Goal: Task Accomplishment & Management: Manage account settings

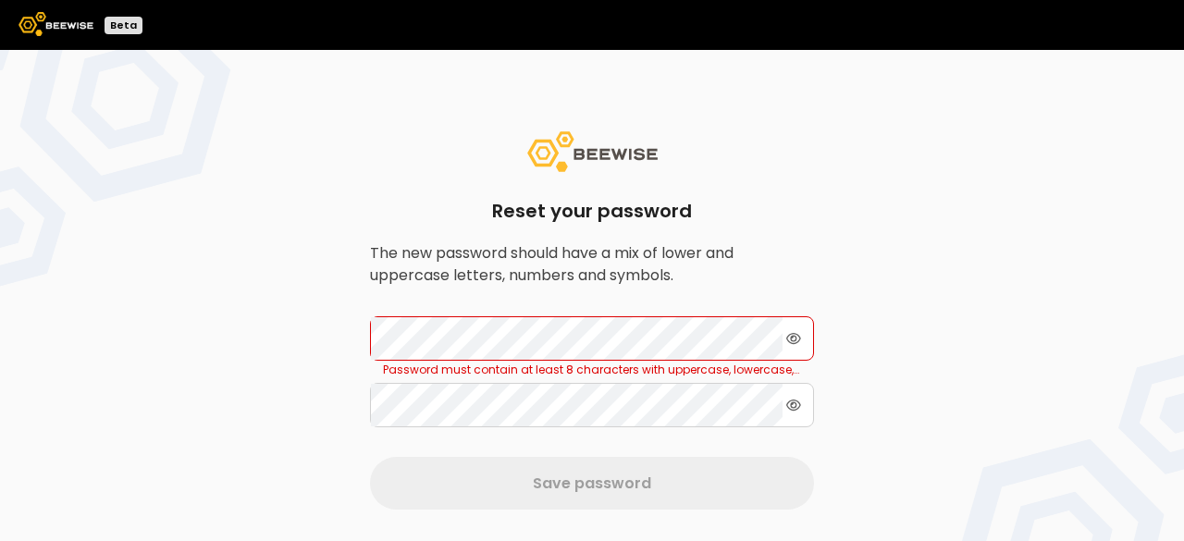
click at [790, 341] on icon at bounding box center [793, 338] width 15 height 11
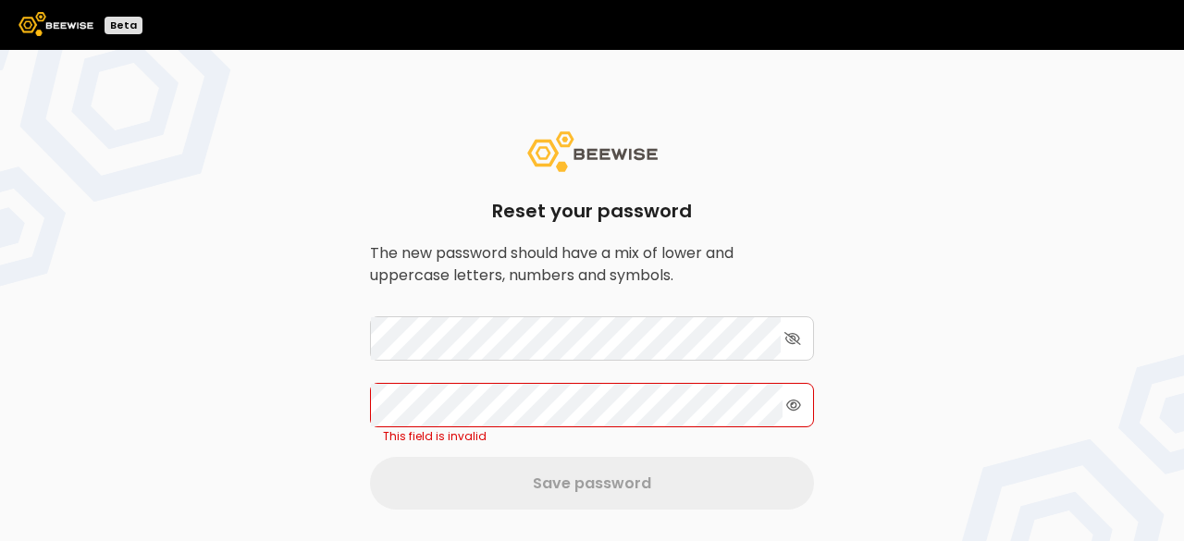
click at [798, 402] on icon at bounding box center [793, 405] width 15 height 13
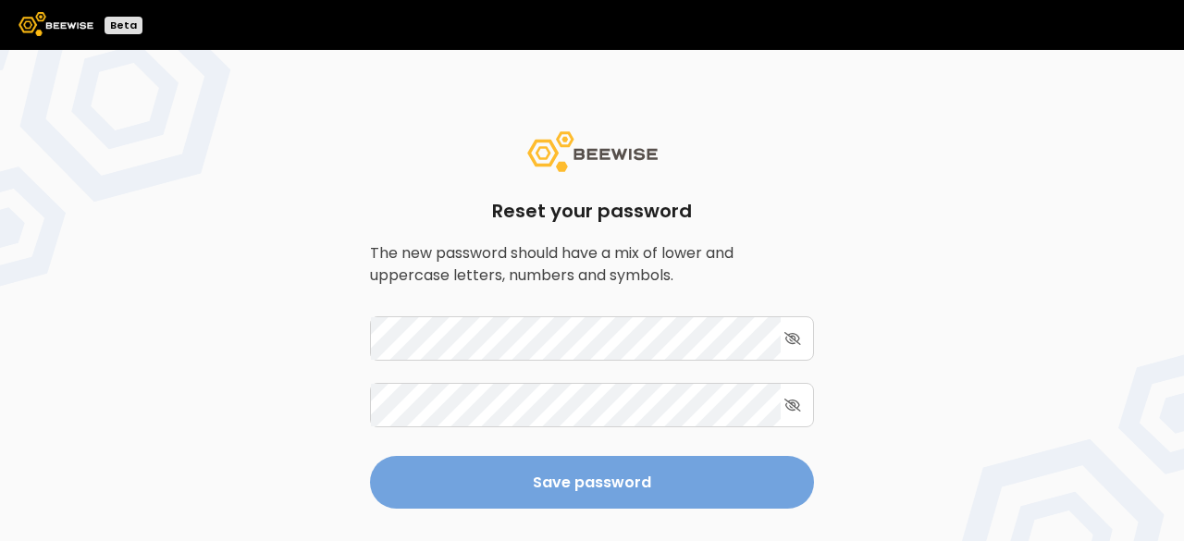
click at [574, 471] on button "Save password" at bounding box center [592, 482] width 444 height 53
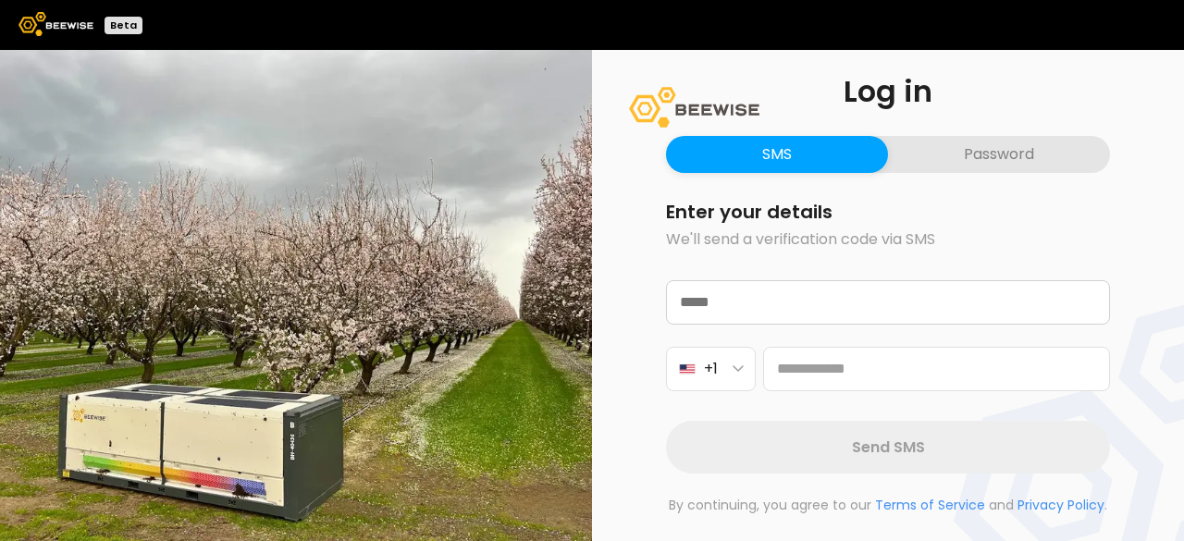
click at [995, 157] on button "Password" at bounding box center [999, 154] width 222 height 37
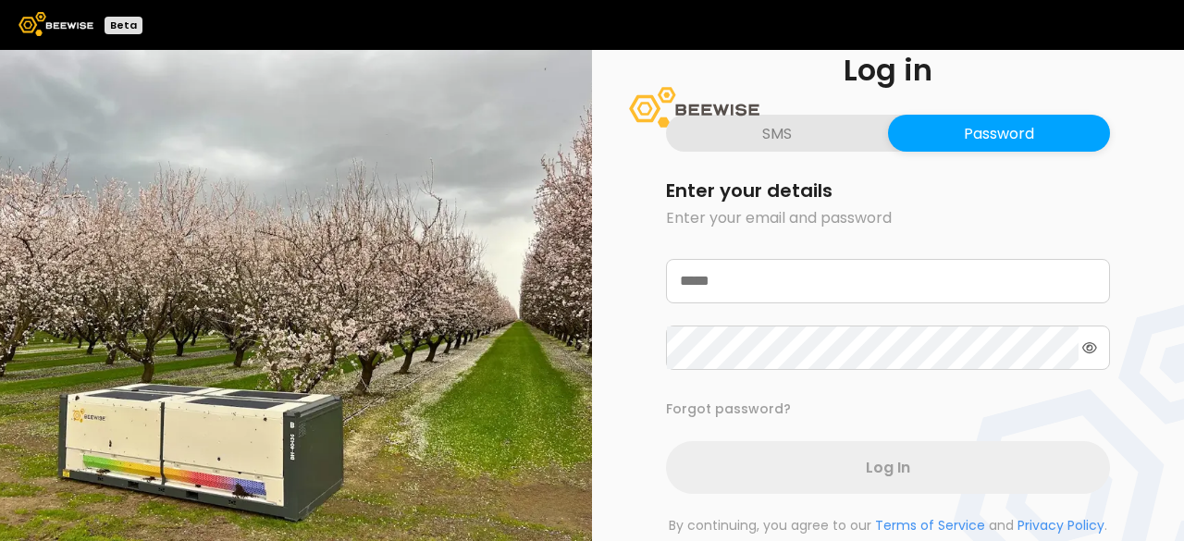
click at [995, 157] on div "Log in SMS Password Enter your details Enter your email and password Forgot pas…" at bounding box center [888, 295] width 533 height 569
click at [723, 281] on input "email" at bounding box center [888, 281] width 442 height 43
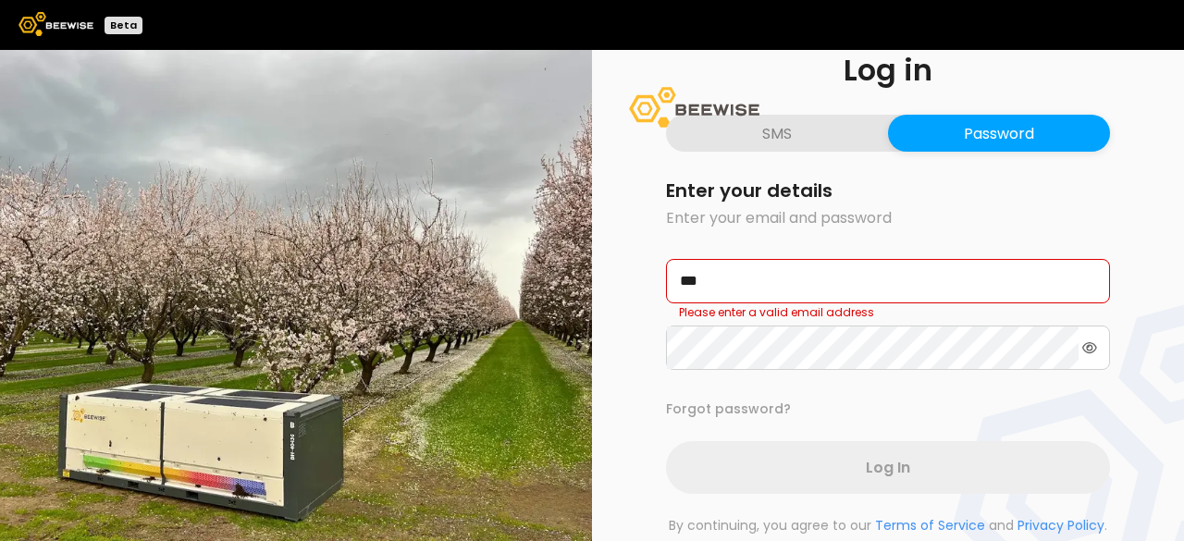
type input "**********"
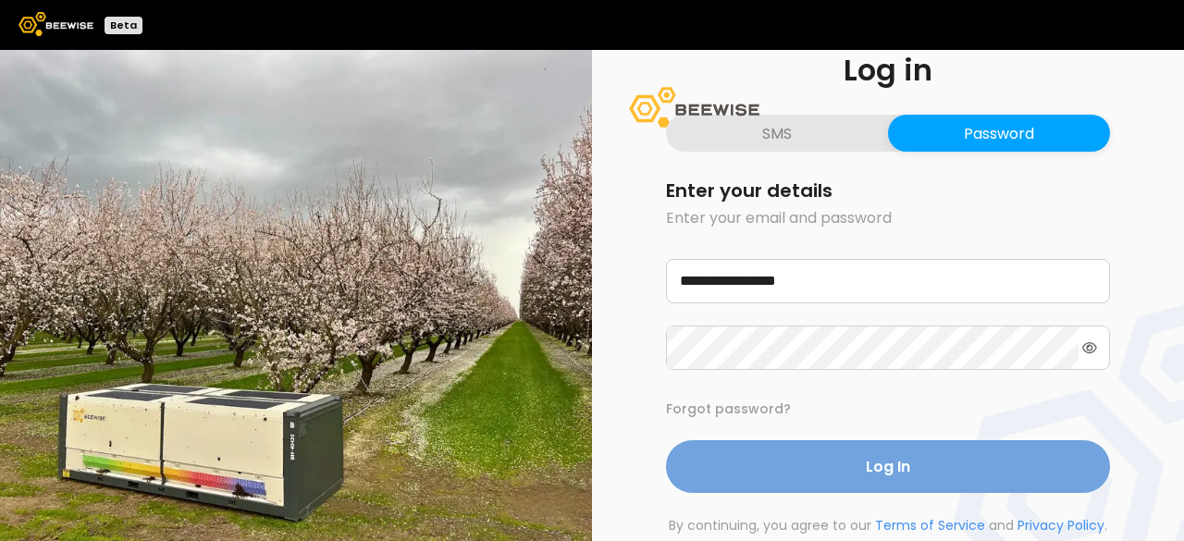
click at [846, 467] on button "Log In" at bounding box center [888, 466] width 444 height 53
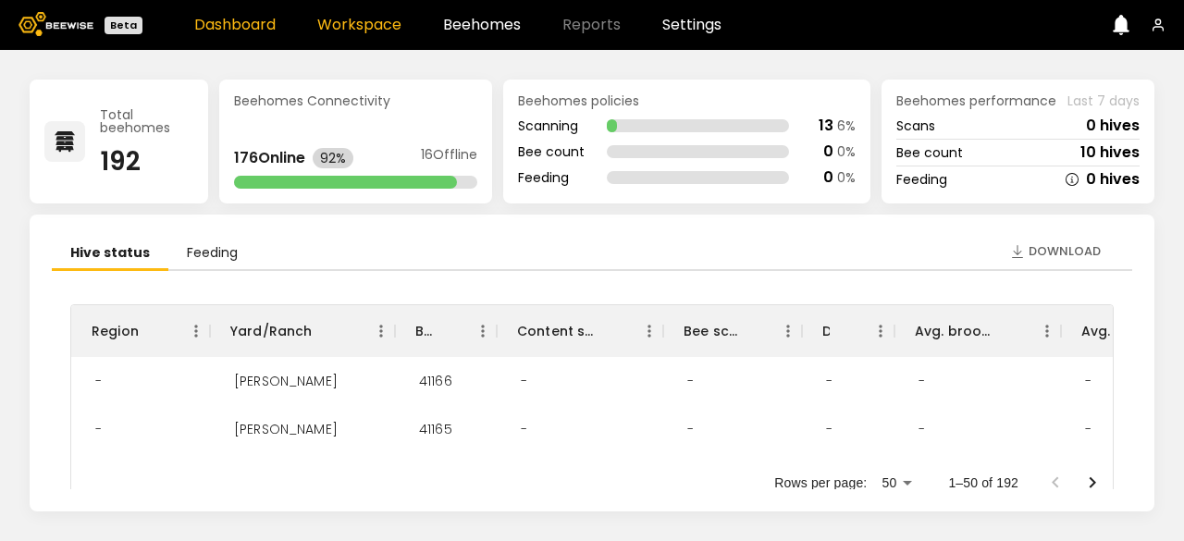
click at [353, 24] on link "Workspace" at bounding box center [359, 25] width 84 height 15
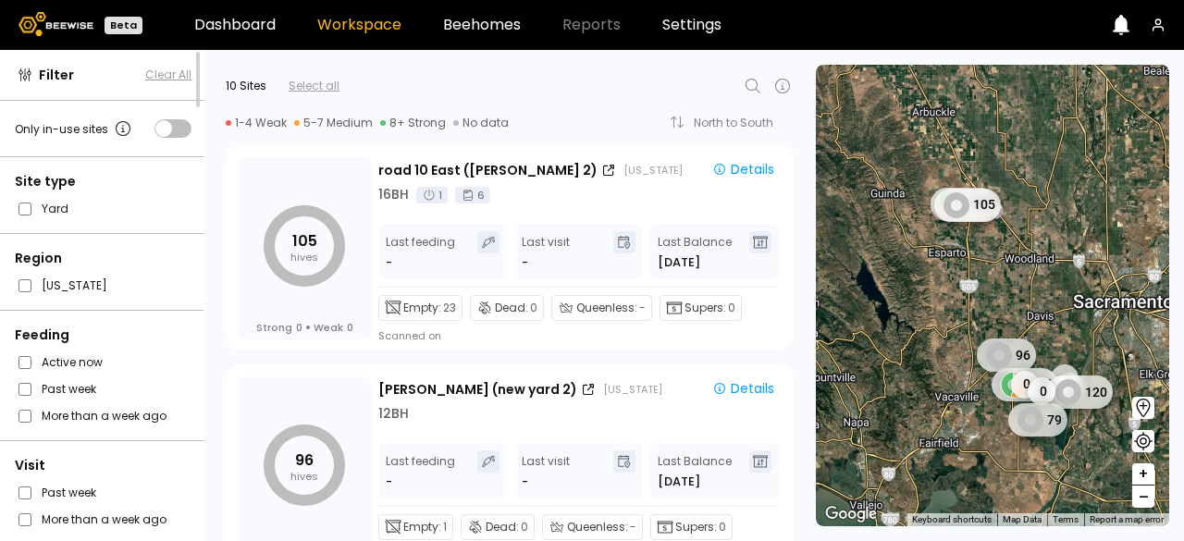
scroll to position [229, 0]
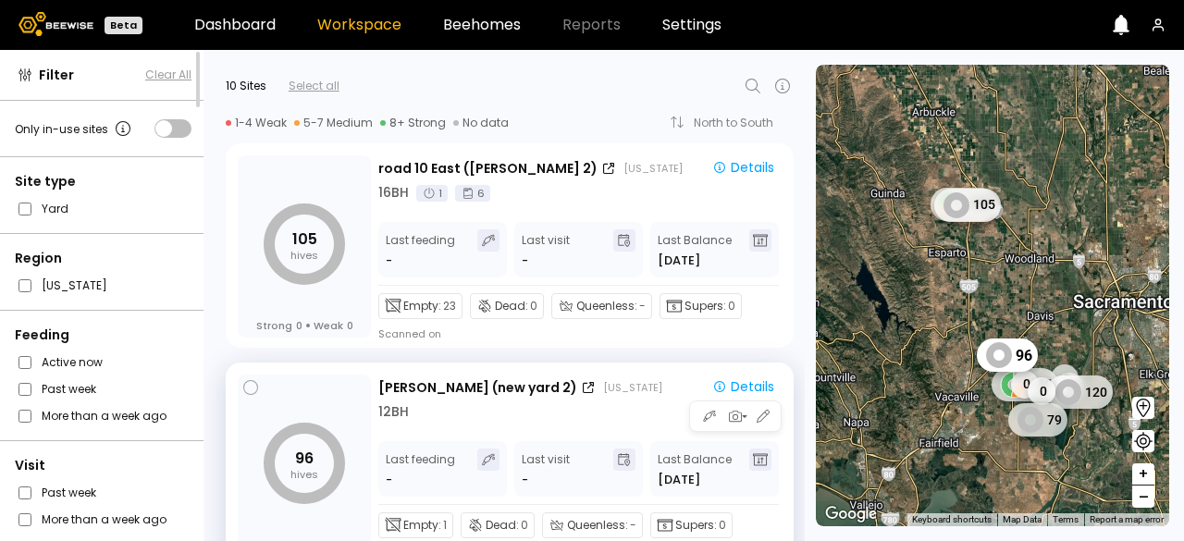
drag, startPoint x: 211, startPoint y: 328, endPoint x: 588, endPoint y: 367, distance: 379.5
click at [588, 367] on div "96 hives Strong 0 Weak 0 [PERSON_NAME] (new yard 2) [US_STATE] Details 12 BH La…" at bounding box center [510, 465] width 568 height 204
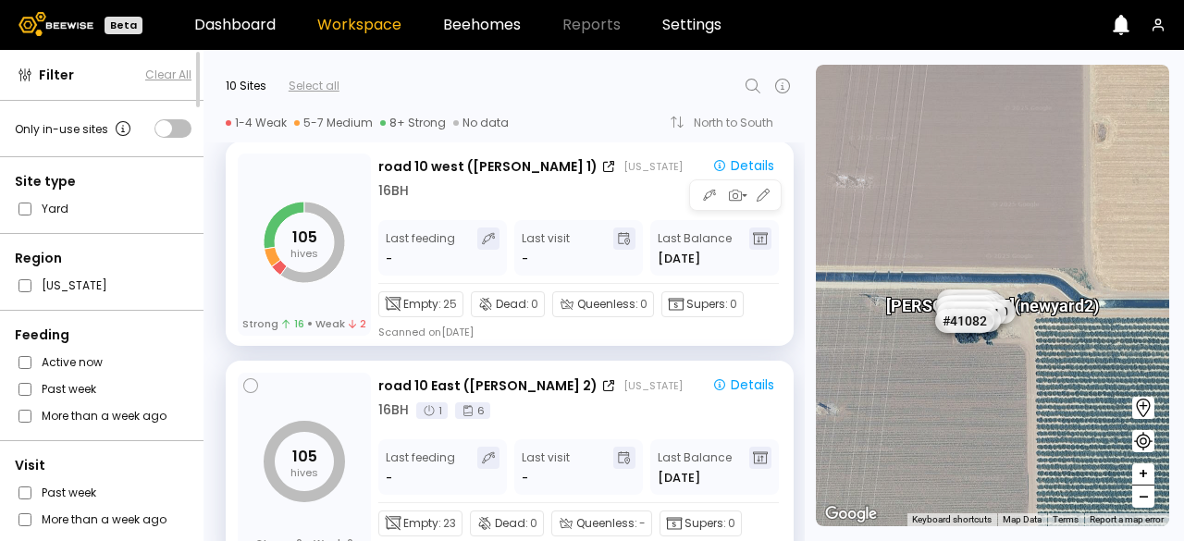
scroll to position [0, 0]
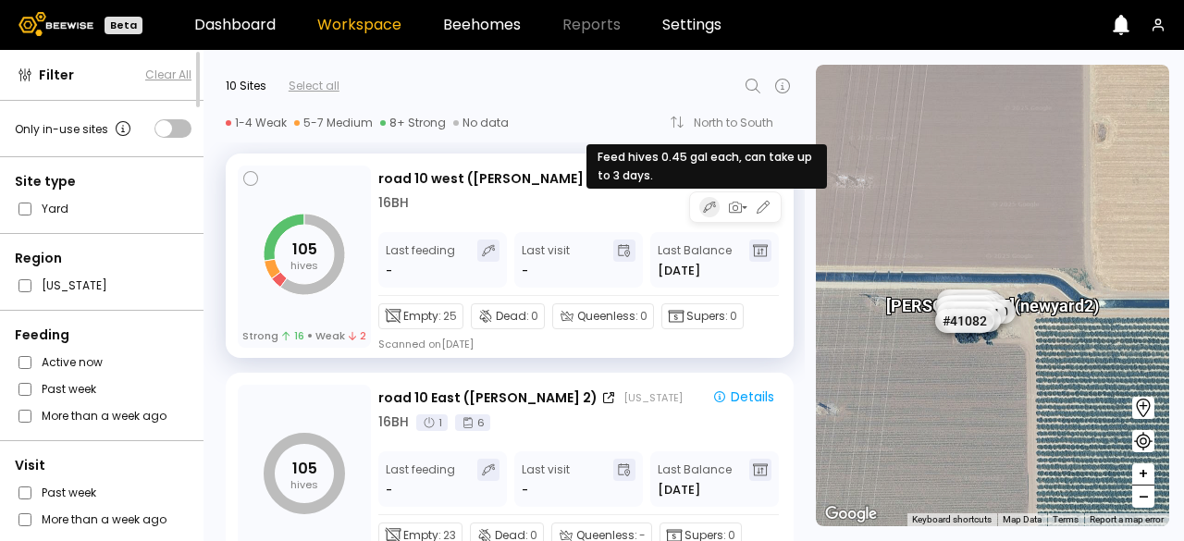
click at [707, 209] on icon "button" at bounding box center [709, 207] width 13 height 15
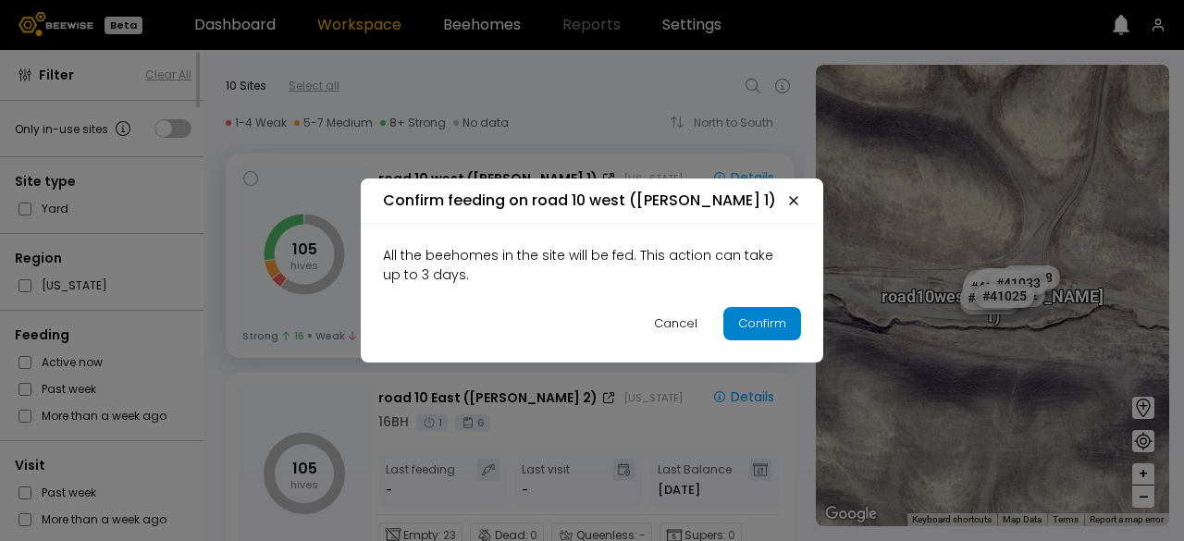
click at [747, 333] on button "Confirm" at bounding box center [763, 323] width 78 height 33
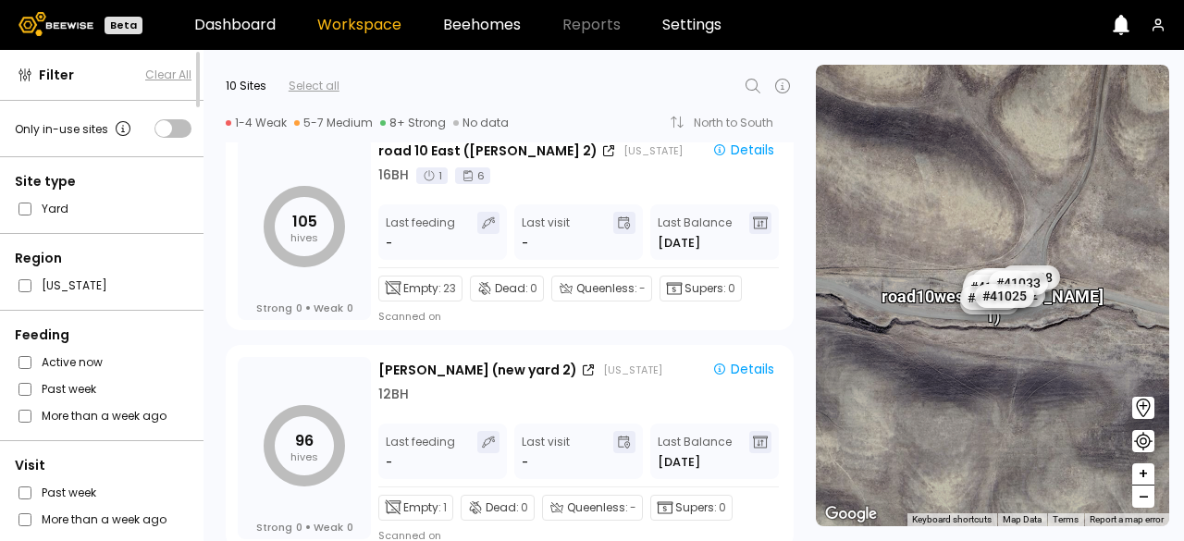
scroll to position [245, 0]
